Goal: Transaction & Acquisition: Purchase product/service

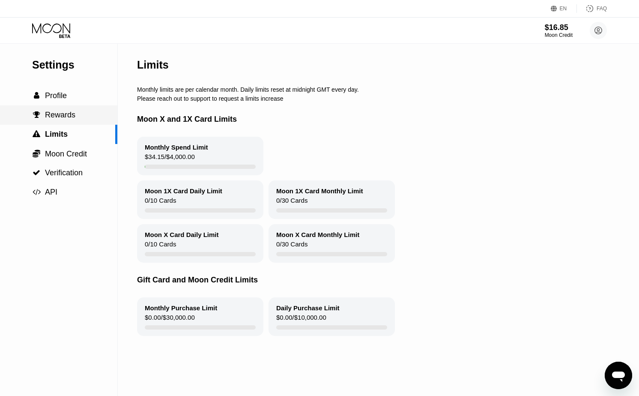
click at [67, 96] on div " Profile" at bounding box center [58, 95] width 117 height 9
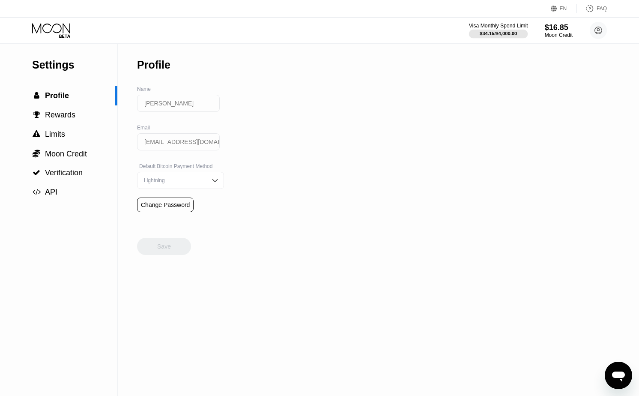
click at [494, 36] on div "$34.15 / $4,000.00" at bounding box center [498, 33] width 37 height 5
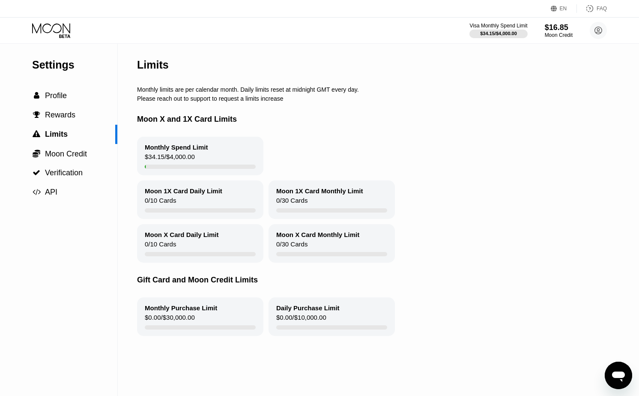
click at [58, 74] on div "Settings  Profile  Rewards  Limits  Moon Credit  Verification  API" at bounding box center [58, 123] width 117 height 158
click at [57, 32] on icon at bounding box center [51, 28] width 38 height 10
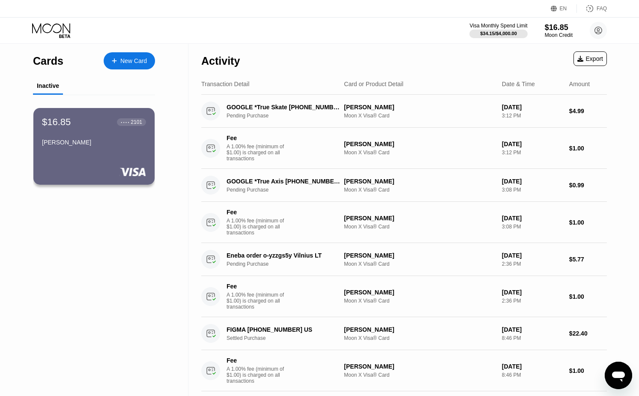
click at [57, 34] on icon at bounding box center [52, 30] width 40 height 15
click at [547, 34] on div "Moon Credit" at bounding box center [558, 35] width 29 height 6
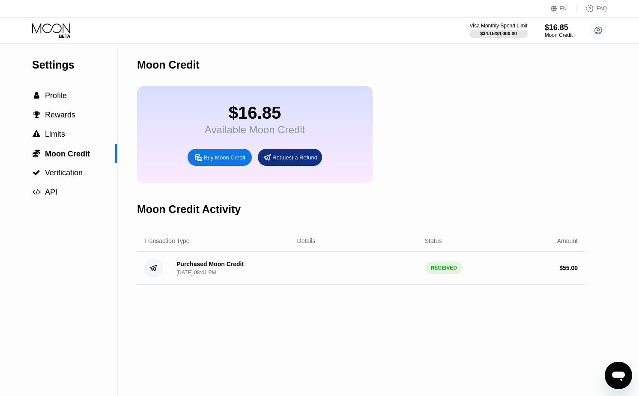
click at [219, 162] on div "Buy Moon Credit" at bounding box center [220, 157] width 64 height 17
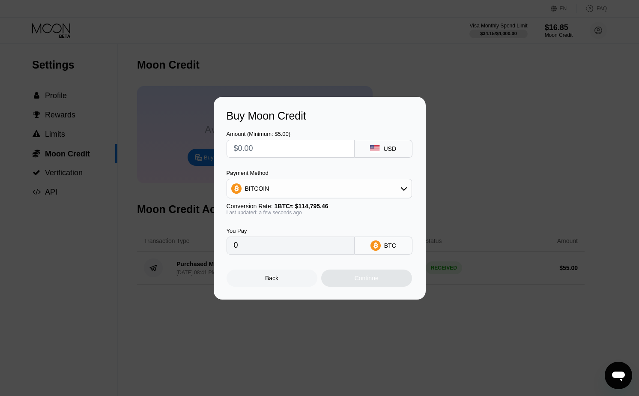
click at [271, 146] on input "text" at bounding box center [290, 148] width 113 height 17
type input "$2"
type input "0.00001743"
type input "$25"
type input "0.00021778"
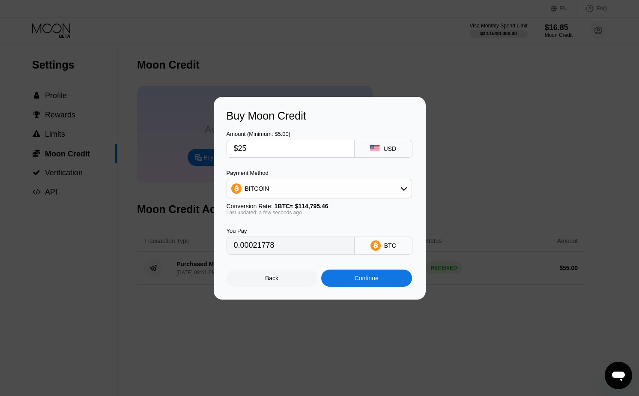
type input "$250"
type input "0.00217779"
type input "$250"
click at [287, 195] on div "BITCOIN" at bounding box center [319, 188] width 185 height 17
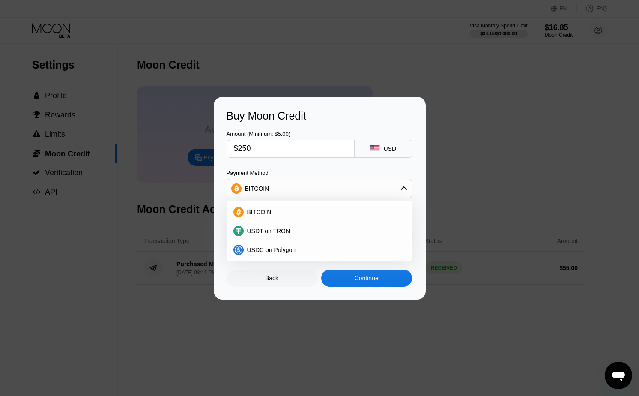
click at [283, 188] on div "BITCOIN" at bounding box center [319, 188] width 185 height 17
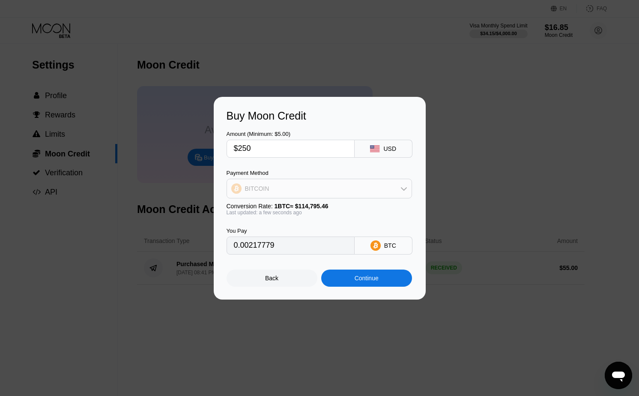
click at [284, 184] on div "BITCOIN" at bounding box center [319, 188] width 185 height 17
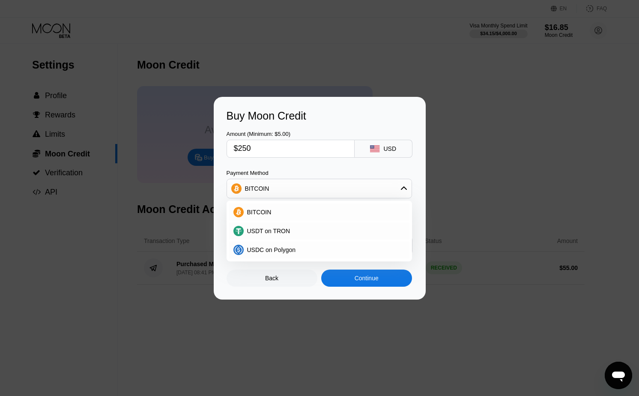
click at [282, 174] on div "Payment Method" at bounding box center [319, 173] width 185 height 6
click at [290, 192] on div "BITCOIN" at bounding box center [319, 188] width 185 height 17
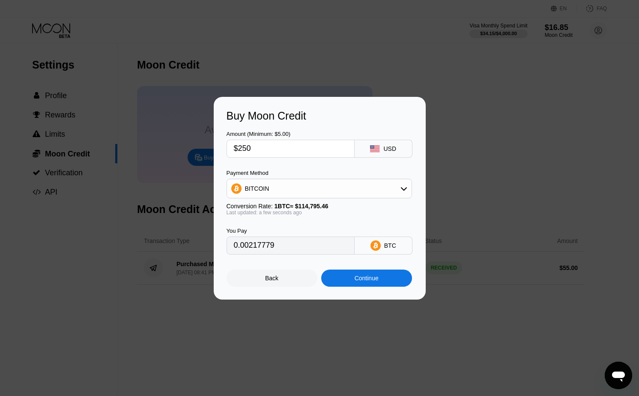
click at [359, 280] on div "Continue" at bounding box center [367, 278] width 24 height 7
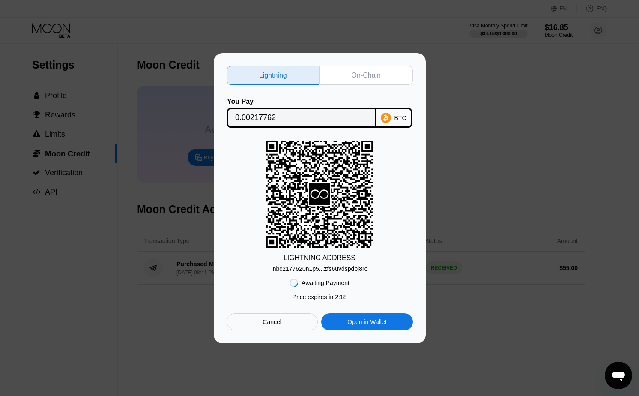
click at [503, 112] on div "Lightning On-Chain You Pay 0.00217762 BTC LIGHTNING ADDRESS lnbc2177620n1p5...z…" at bounding box center [319, 198] width 639 height 290
click at [284, 319] on div "Cancel" at bounding box center [272, 321] width 91 height 17
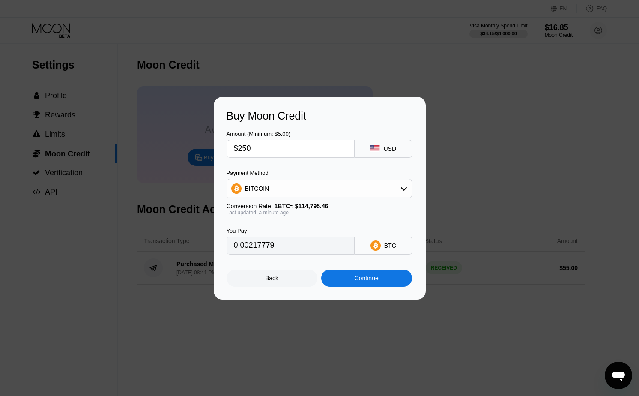
click at [289, 141] on input "$250" at bounding box center [290, 148] width 113 height 17
click at [288, 152] on input "$250" at bounding box center [290, 148] width 113 height 17
click at [372, 154] on div "USD" at bounding box center [384, 149] width 58 height 18
click at [301, 150] on input "$250" at bounding box center [290, 148] width 113 height 17
click at [292, 192] on div "BITCOIN" at bounding box center [319, 188] width 185 height 17
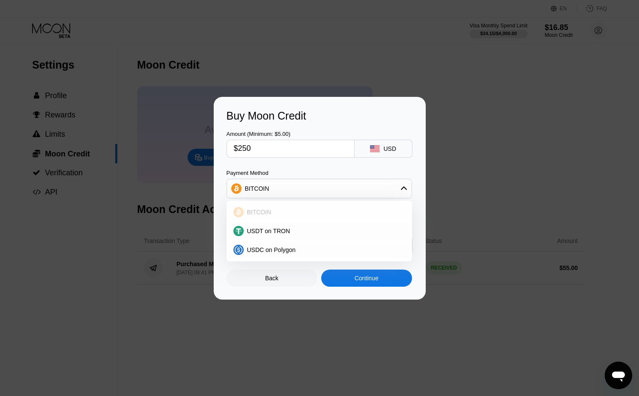
click at [271, 213] on div "BITCOIN" at bounding box center [324, 212] width 161 height 7
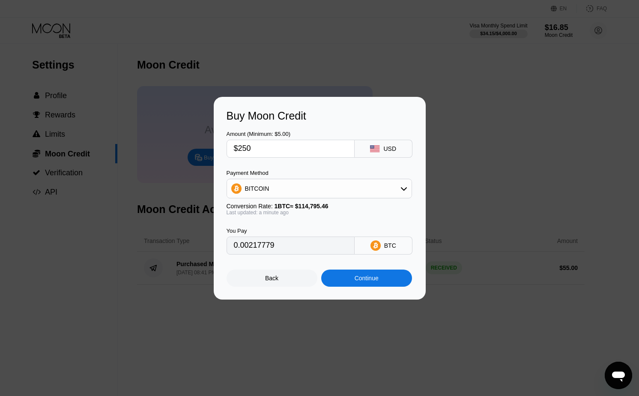
click at [323, 248] on input "0.00217779" at bounding box center [290, 245] width 113 height 17
click at [349, 182] on div "BITCOIN" at bounding box center [319, 188] width 185 height 17
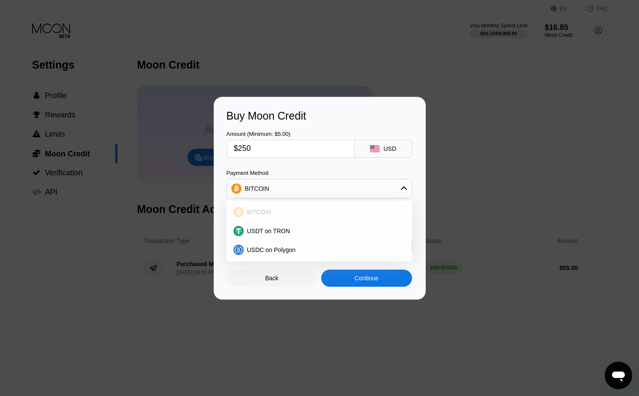
click at [337, 210] on div "BITCOIN" at bounding box center [324, 212] width 161 height 7
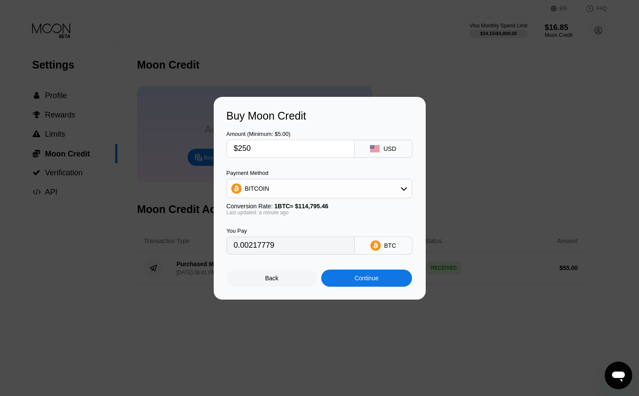
click at [354, 284] on div "Continue" at bounding box center [366, 277] width 91 height 17
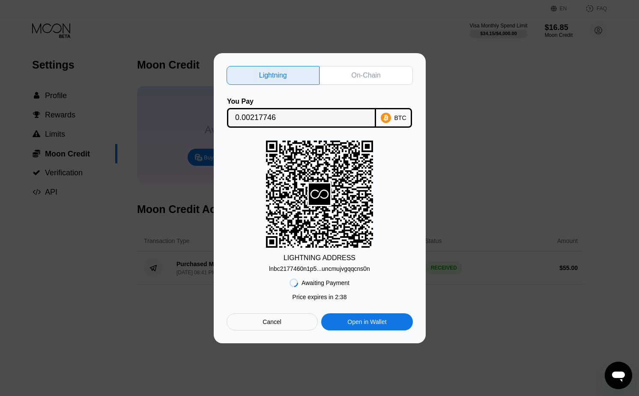
click at [376, 75] on div "On-Chain" at bounding box center [366, 75] width 29 height 9
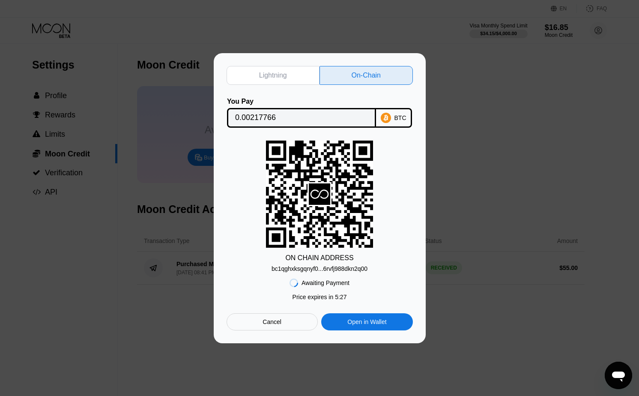
click at [482, 111] on div "Lightning On-Chain You Pay 0.00217766 BTC ON CHAIN ADDRESS bc1qghxksgqnyf0...6r…" at bounding box center [319, 198] width 639 height 290
click at [303, 319] on div "Cancel" at bounding box center [272, 321] width 91 height 17
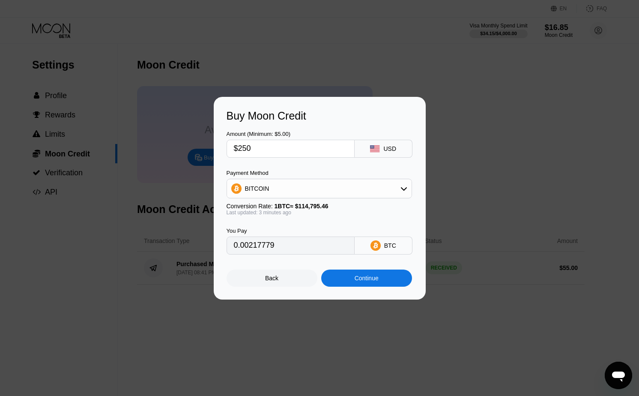
click at [297, 284] on div "Back" at bounding box center [272, 277] width 91 height 17
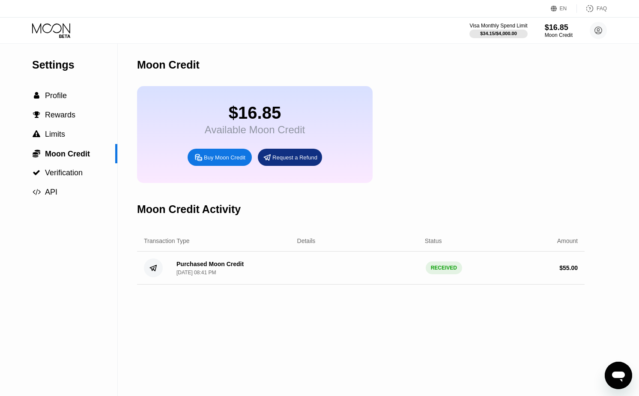
click at [211, 154] on div "Buy Moon Credit" at bounding box center [225, 157] width 42 height 7
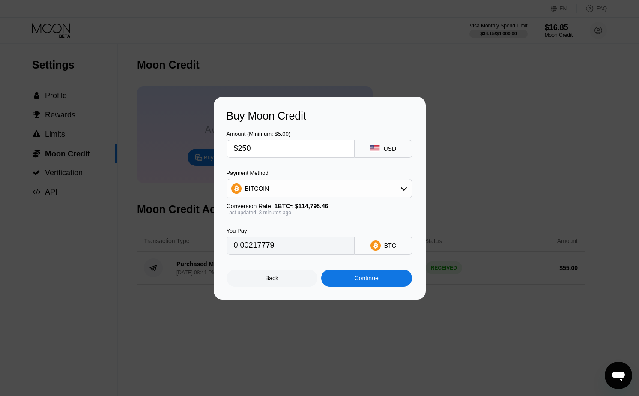
click at [289, 194] on div "BITCOIN" at bounding box center [319, 188] width 185 height 17
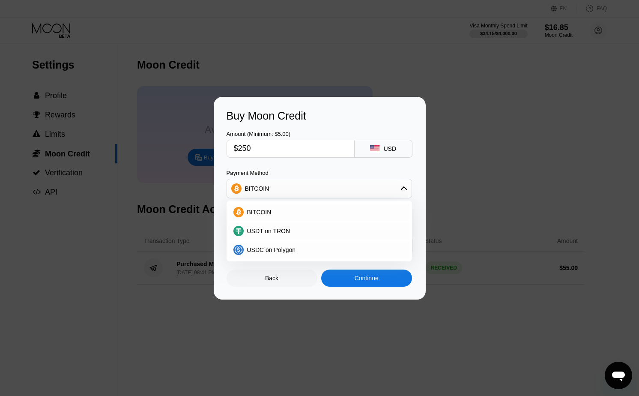
click at [287, 158] on div "Amount (Minimum: $5.00) $250 USD Payment Method BITCOIN BITCOIN USDT on TRON US…" at bounding box center [320, 188] width 186 height 132
click at [289, 151] on input "$250" at bounding box center [290, 148] width 113 height 17
type input "$25"
type input "0.00021778"
type input "$250"
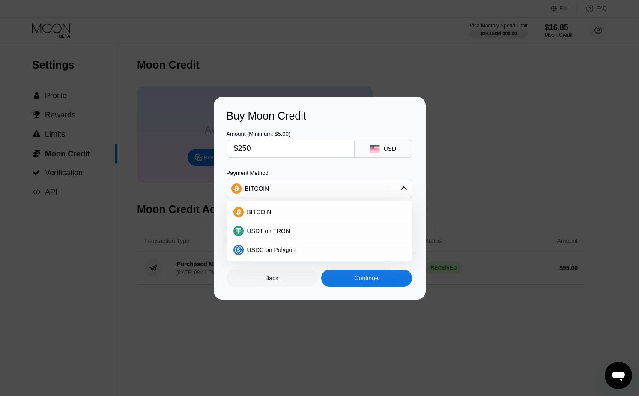
click at [284, 170] on div "Payment Method" at bounding box center [319, 173] width 185 height 6
click at [264, 212] on span "BITCOIN" at bounding box center [259, 212] width 24 height 7
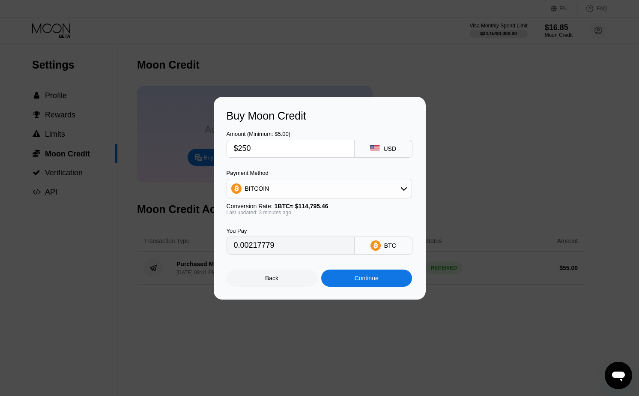
type input "0.00217766"
click at [340, 276] on div "Continue" at bounding box center [366, 277] width 91 height 17
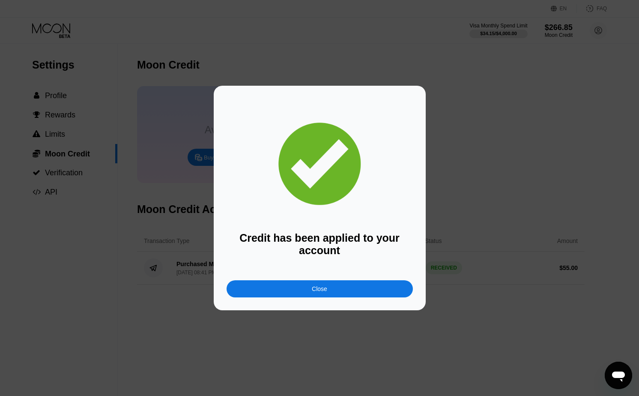
click at [339, 290] on div "Close" at bounding box center [320, 288] width 186 height 17
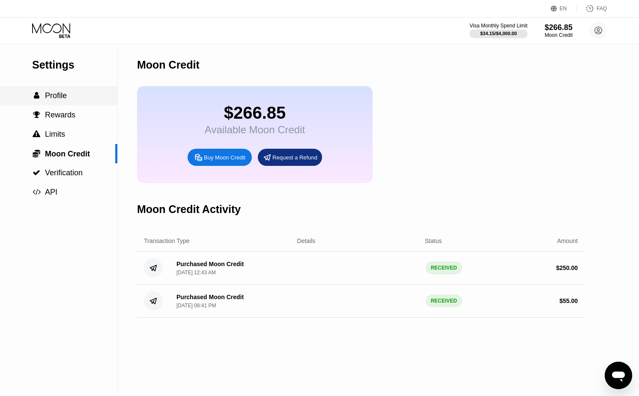
click at [78, 102] on div " Profile" at bounding box center [58, 95] width 117 height 19
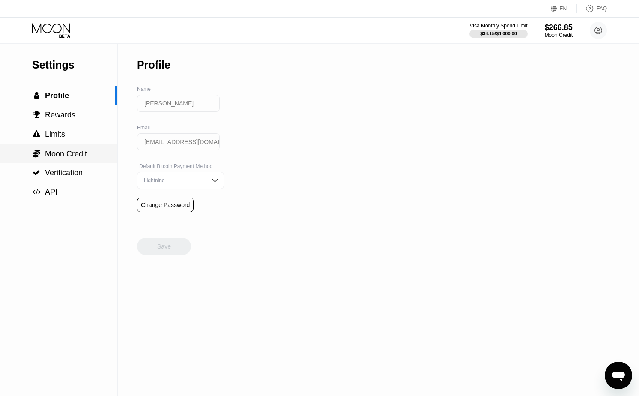
click at [61, 154] on span "Moon Credit" at bounding box center [66, 153] width 42 height 9
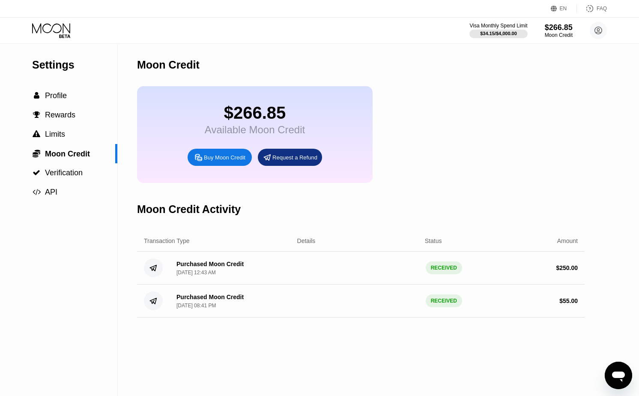
click at [67, 71] on div "Settings" at bounding box center [74, 65] width 85 height 12
click at [61, 54] on div "Settings  Profile  Rewards  Limits  Moon Credit  Verification  API" at bounding box center [58, 123] width 117 height 158
click at [48, 28] on icon at bounding box center [52, 30] width 40 height 15
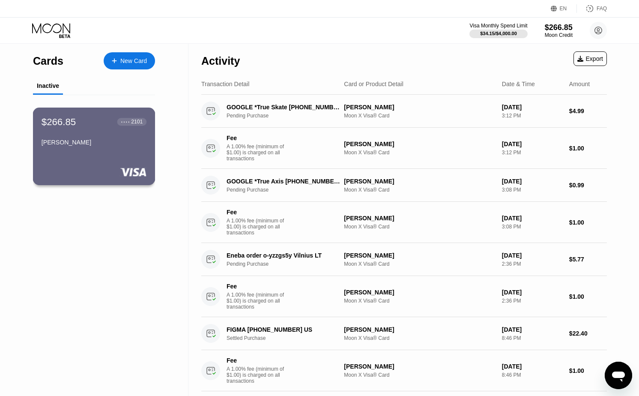
click at [69, 155] on div "$266.85 ● ● ● ● 2101 [PERSON_NAME]" at bounding box center [94, 146] width 122 height 78
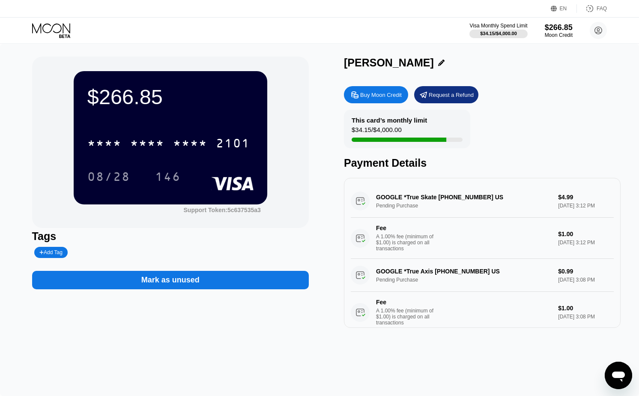
click at [178, 136] on div "* * * * * * * * * * * * 2101" at bounding box center [168, 142] width 173 height 21
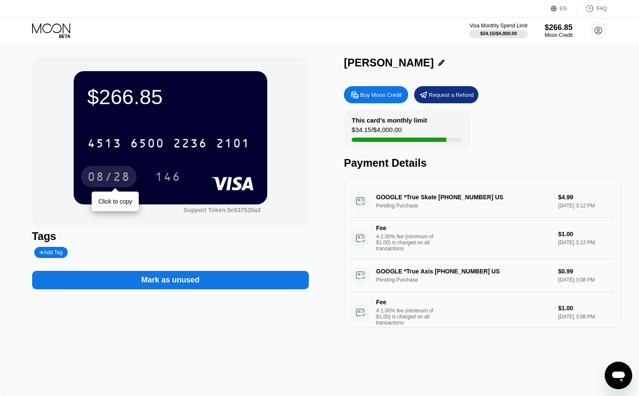
click at [121, 175] on div "08/28" at bounding box center [108, 178] width 43 height 14
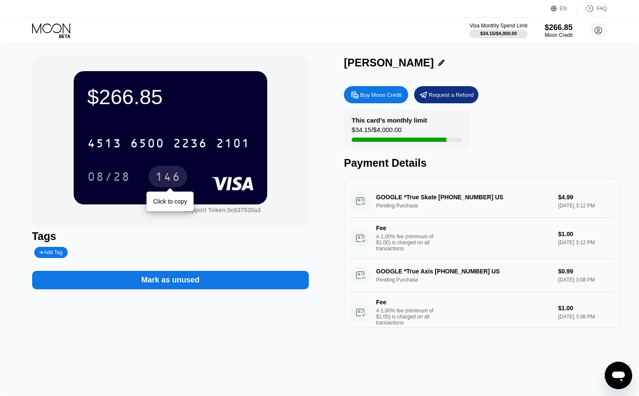
click at [172, 173] on div "146" at bounding box center [168, 178] width 26 height 14
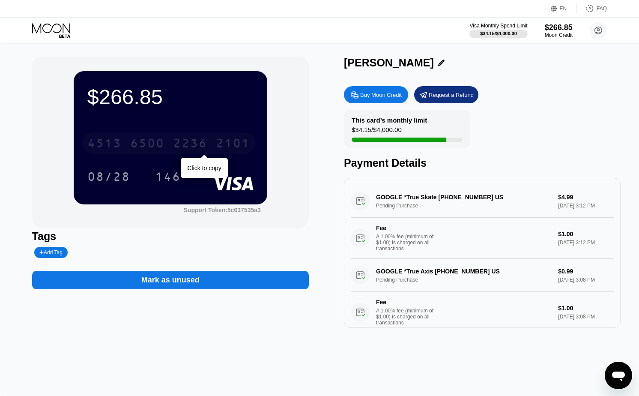
click at [128, 142] on div "[CREDIT_CARD_NUMBER]" at bounding box center [168, 142] width 173 height 21
click at [146, 123] on div "$266.85 * * * * * * * * * * * * 2101 08/28 146" at bounding box center [171, 137] width 194 height 133
click at [146, 143] on div "* * * *" at bounding box center [147, 144] width 34 height 14
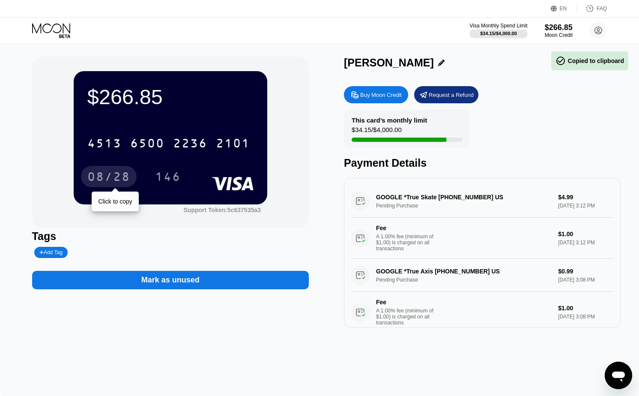
click at [116, 178] on div "08/28" at bounding box center [108, 178] width 43 height 14
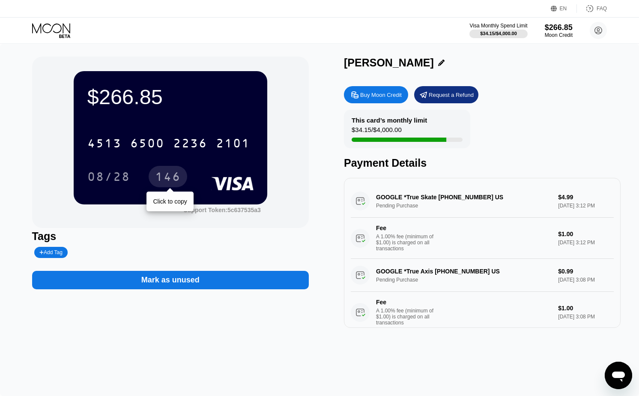
click at [172, 178] on div "146" at bounding box center [168, 178] width 26 height 14
click at [43, 30] on icon at bounding box center [51, 28] width 38 height 10
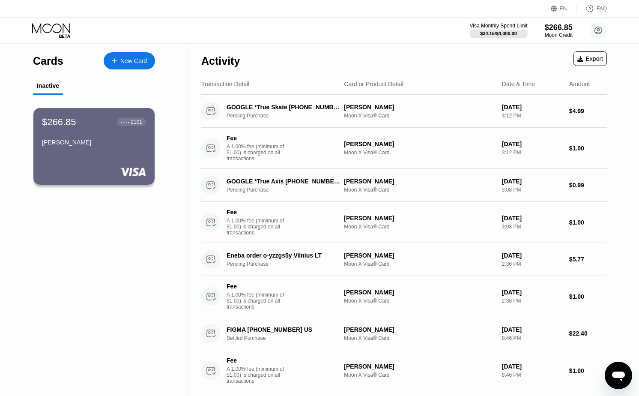
click at [103, 260] on div "Cards New Card Inactive $266.85 ● ● ● ● 2101 [PERSON_NAME]" at bounding box center [94, 220] width 188 height 352
